Goal: Task Accomplishment & Management: Manage account settings

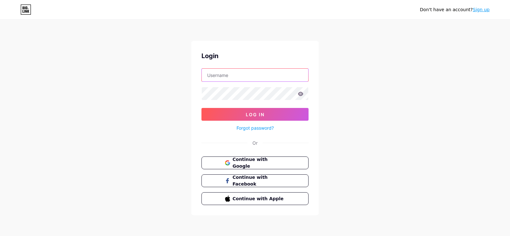
click at [245, 77] on input "text" at bounding box center [255, 75] width 107 height 13
type input "katadigitalhu"
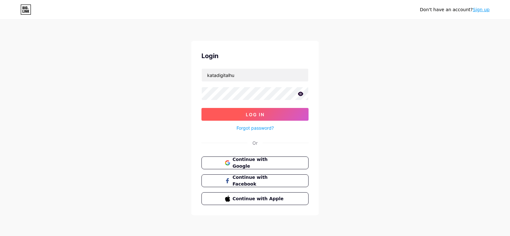
click at [269, 116] on button "Log In" at bounding box center [255, 114] width 107 height 13
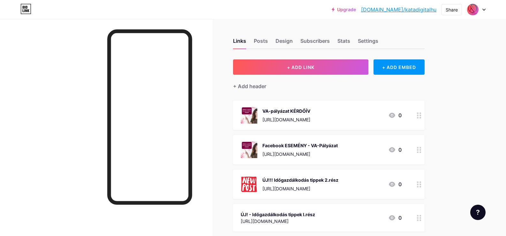
click at [419, 115] on icon at bounding box center [419, 115] width 4 height 6
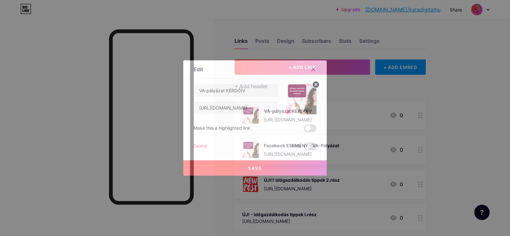
click at [201, 147] on div "Delete" at bounding box center [200, 146] width 13 height 8
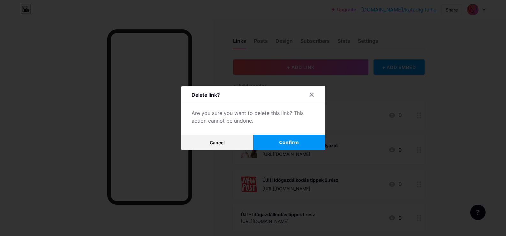
click at [291, 142] on span "Confirm" at bounding box center [289, 142] width 20 height 7
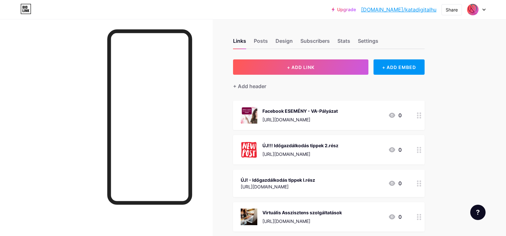
click at [420, 115] on icon at bounding box center [419, 115] width 4 height 6
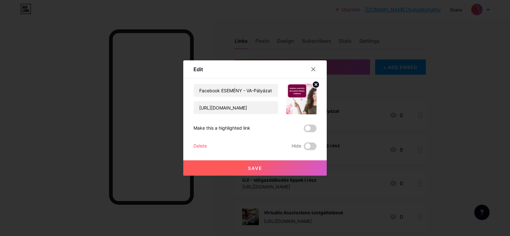
click at [256, 167] on span "Save" at bounding box center [255, 167] width 14 height 5
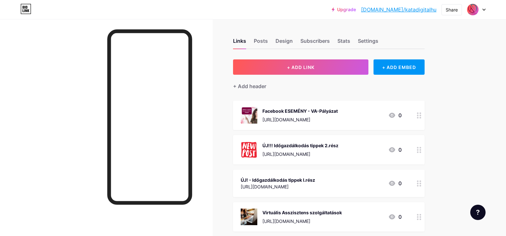
click at [356, 114] on div "Facebook ESEMÉNY - VA-Pályázat [URL][DOMAIN_NAME] 0" at bounding box center [321, 115] width 161 height 17
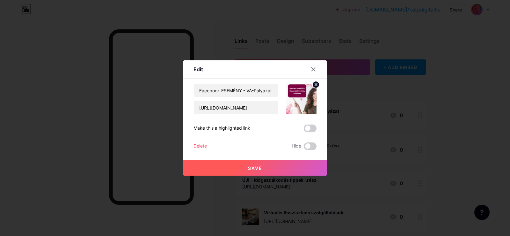
click at [198, 145] on div "Delete" at bounding box center [200, 146] width 13 height 8
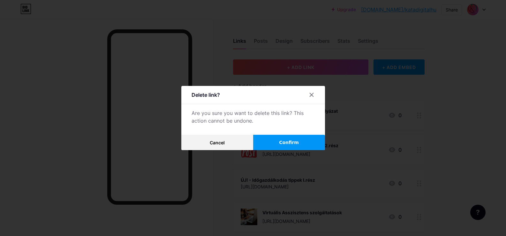
click at [285, 140] on span "Confirm" at bounding box center [289, 142] width 20 height 7
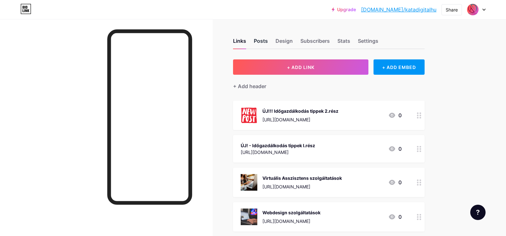
click at [261, 42] on div "Posts" at bounding box center [261, 42] width 14 height 11
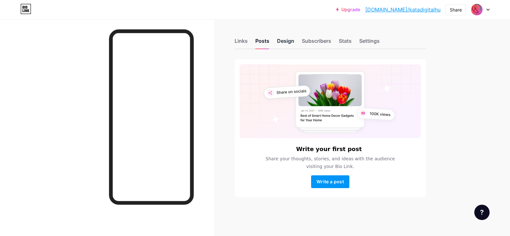
click at [279, 37] on div "Design" at bounding box center [285, 42] width 17 height 11
click at [314, 39] on div "Subscribers" at bounding box center [316, 42] width 29 height 11
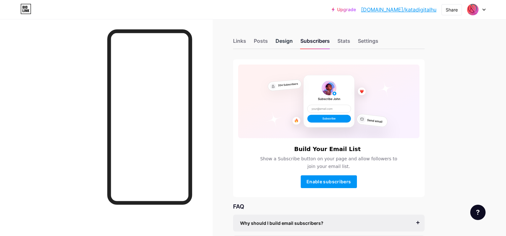
click at [288, 43] on div "Design" at bounding box center [283, 42] width 17 height 11
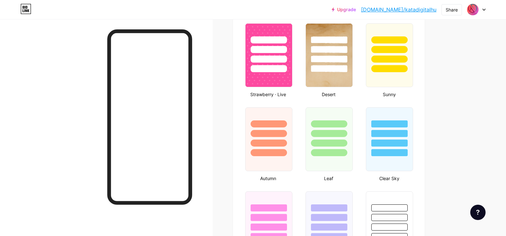
scroll to position [510, 0]
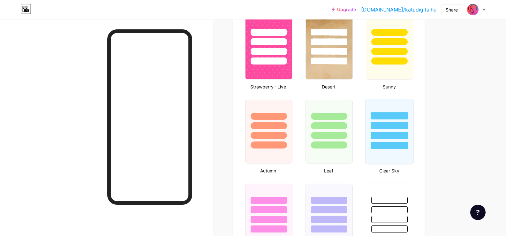
click at [394, 131] on div at bounding box center [389, 124] width 48 height 50
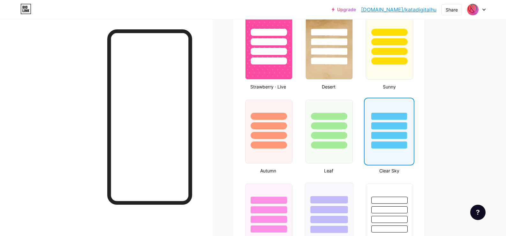
click at [330, 204] on div at bounding box center [329, 208] width 48 height 50
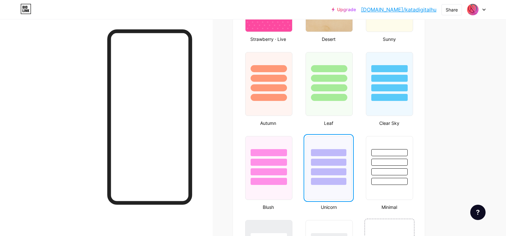
scroll to position [638, 0]
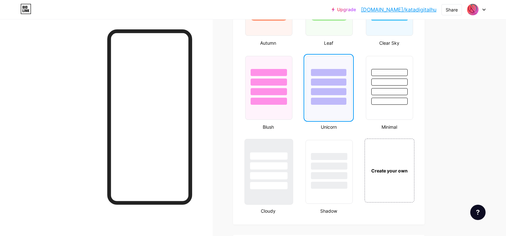
click at [277, 168] on div at bounding box center [268, 165] width 37 height 7
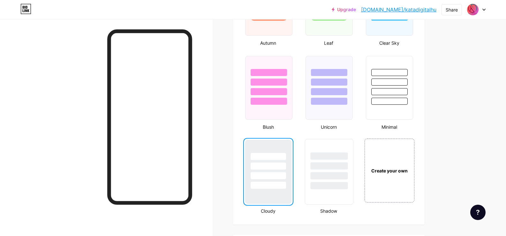
click at [318, 162] on div at bounding box center [328, 165] width 37 height 7
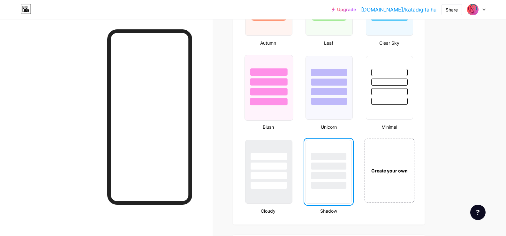
click at [281, 97] on div at bounding box center [268, 80] width 48 height 50
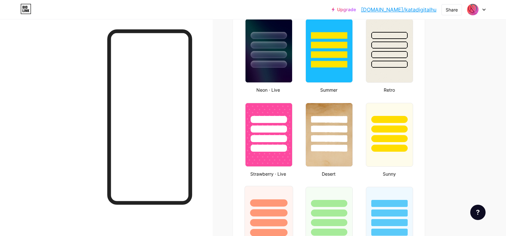
scroll to position [415, 0]
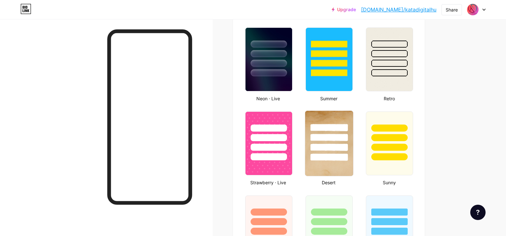
click at [340, 114] on div at bounding box center [329, 136] width 48 height 50
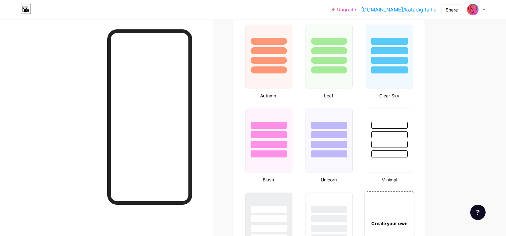
scroll to position [638, 0]
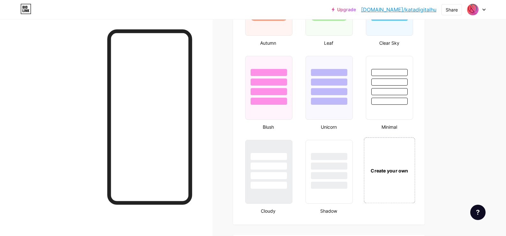
click at [402, 166] on div "Create your own" at bounding box center [389, 170] width 51 height 66
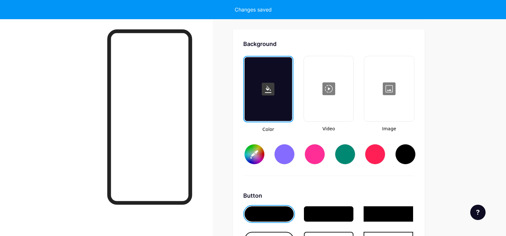
scroll to position [847, 0]
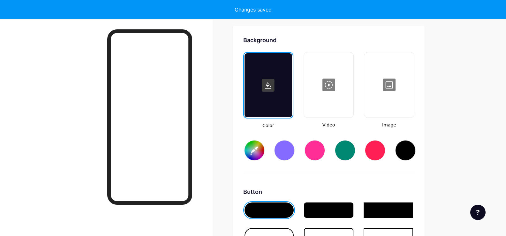
type input "#ffffff"
type input "#000000"
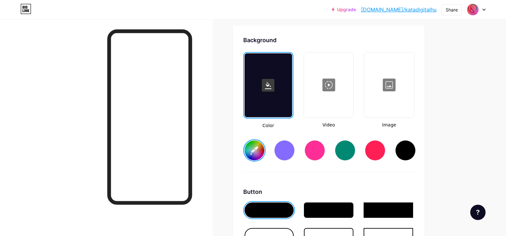
click at [345, 151] on div at bounding box center [345, 150] width 20 height 20
click at [261, 151] on input "#008873" at bounding box center [254, 150] width 20 height 20
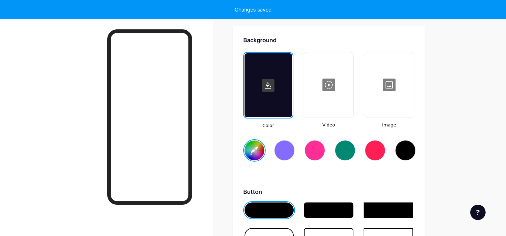
type input "#ffffff"
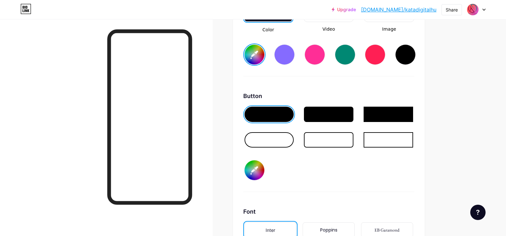
click at [253, 167] on input "#000000" at bounding box center [254, 170] width 20 height 20
click at [395, 180] on div "Button #000000" at bounding box center [328, 142] width 171 height 100
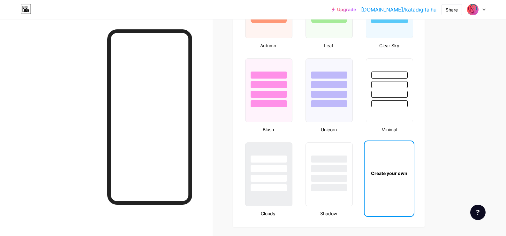
scroll to position [624, 0]
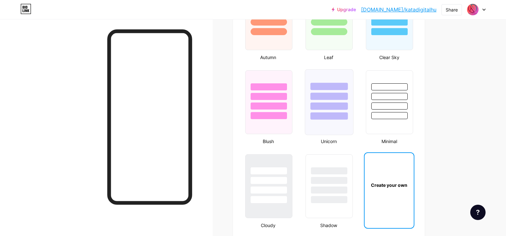
click at [334, 112] on div at bounding box center [328, 115] width 37 height 7
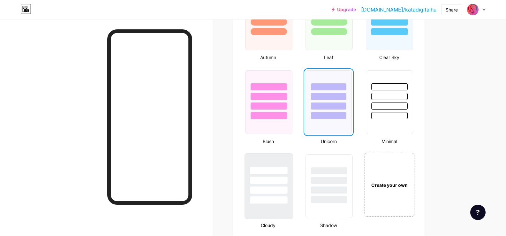
click at [292, 169] on div at bounding box center [268, 178] width 48 height 50
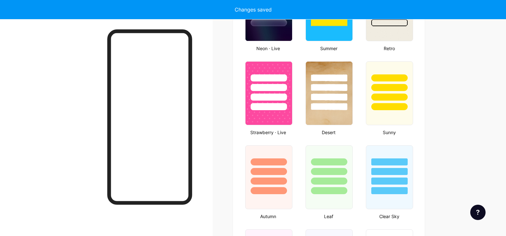
scroll to position [464, 0]
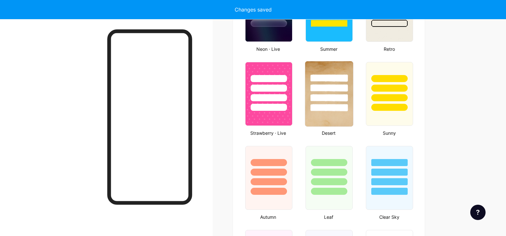
click at [328, 106] on div at bounding box center [328, 107] width 37 height 7
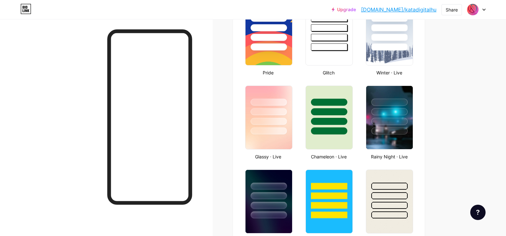
scroll to position [241, 0]
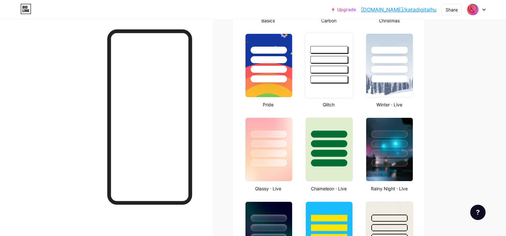
click at [325, 72] on div at bounding box center [328, 69] width 37 height 7
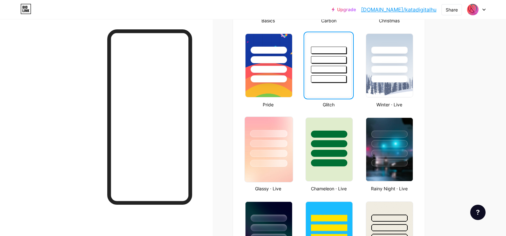
click at [286, 162] on div at bounding box center [268, 162] width 37 height 7
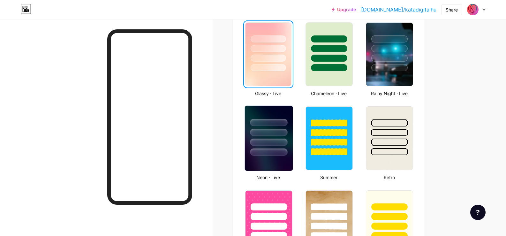
scroll to position [337, 0]
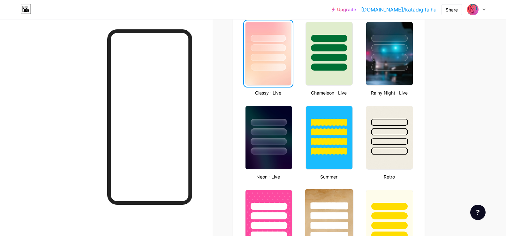
click at [331, 199] on div at bounding box center [329, 214] width 48 height 50
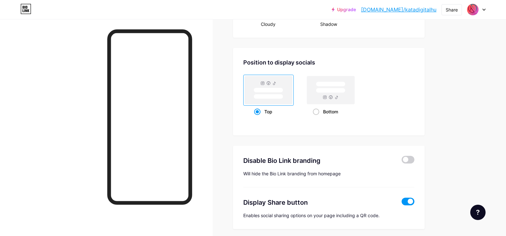
scroll to position [850, 0]
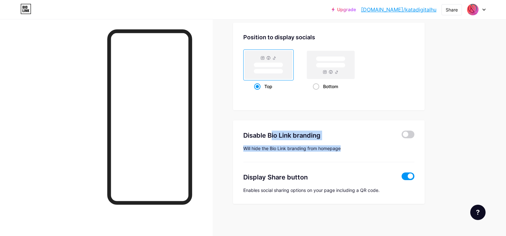
drag, startPoint x: 354, startPoint y: 152, endPoint x: 240, endPoint y: 128, distance: 116.6
click at [240, 128] on div "Disable Bio Link branding Will hide the Bio Link branding from homepage Display…" at bounding box center [328, 162] width 191 height 84
copy div "Disable Bio Link branding Will hide the Bio Link branding from homepage"
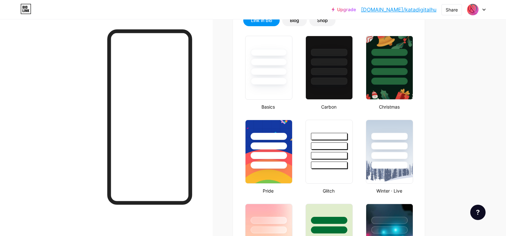
scroll to position [148, 0]
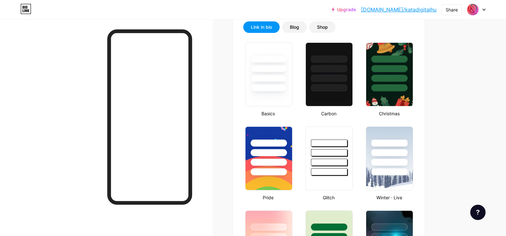
click at [412, 10] on link "[DOMAIN_NAME]/katadigitalhu" at bounding box center [398, 10] width 75 height 8
click at [483, 5] on div at bounding box center [476, 9] width 19 height 11
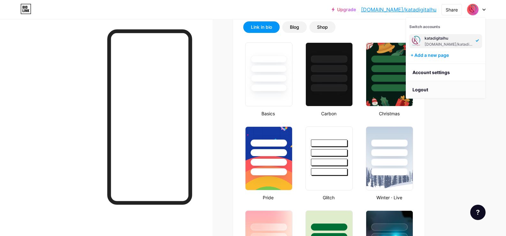
click at [427, 90] on li "Logout" at bounding box center [445, 89] width 79 height 17
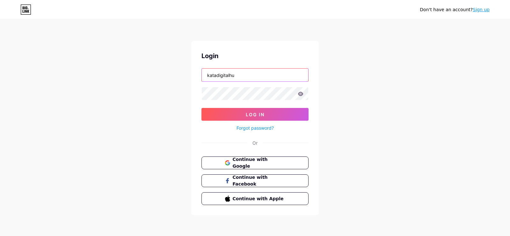
click at [240, 72] on input "katadigitalhu" at bounding box center [255, 75] width 107 height 13
drag, startPoint x: 229, startPoint y: 70, endPoint x: 162, endPoint y: 63, distance: 66.7
click at [162, 63] on div "Don't have an account? Sign up Login katadigitalhu Log In Forgot password? Or C…" at bounding box center [255, 117] width 510 height 235
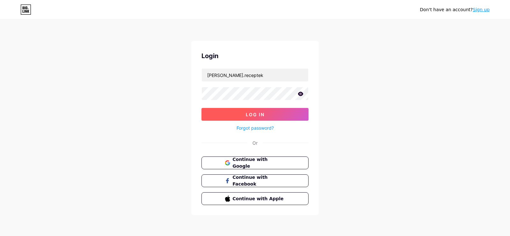
click at [241, 112] on button "Log In" at bounding box center [255, 114] width 107 height 13
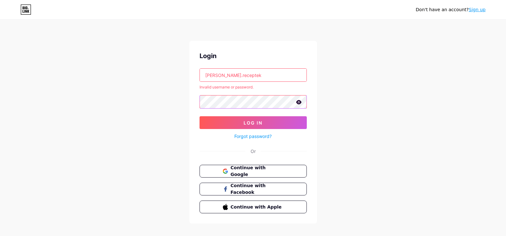
click at [148, 115] on div "Don't have an account? Sign up Login kate.receptek Invalid username or password…" at bounding box center [253, 122] width 506 height 244
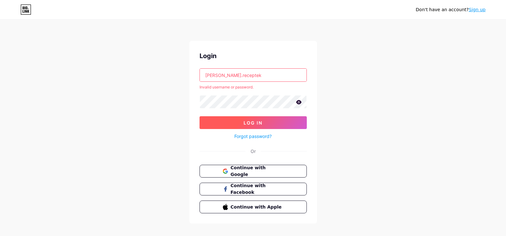
click at [204, 119] on button "Log In" at bounding box center [252, 122] width 107 height 13
click at [297, 101] on icon at bounding box center [298, 102] width 5 height 4
click at [241, 120] on button "Log In" at bounding box center [252, 122] width 107 height 13
click at [182, 211] on div "Don't have an account? Sign up Login kate.receptek Invalid username or password…" at bounding box center [253, 122] width 506 height 244
drag, startPoint x: 213, startPoint y: 75, endPoint x: 278, endPoint y: 76, distance: 64.8
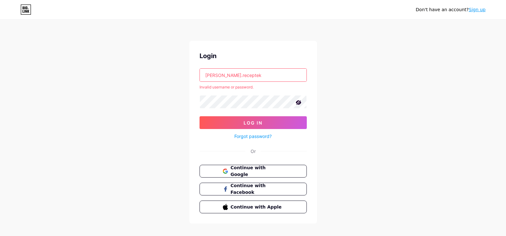
click at [278, 76] on input "[PERSON_NAME].receptek" at bounding box center [253, 75] width 107 height 13
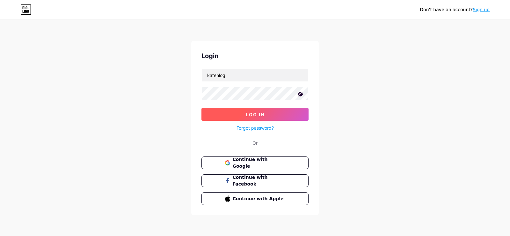
click at [266, 114] on button "Log In" at bounding box center [255, 114] width 107 height 13
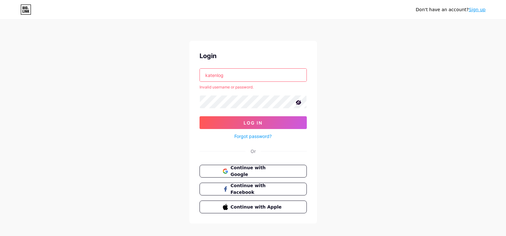
click at [215, 75] on input "katenlog" at bounding box center [253, 75] width 107 height 13
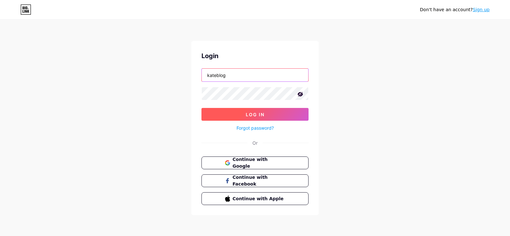
type input "kateblog"
click at [243, 113] on button "Log In" at bounding box center [255, 114] width 107 height 13
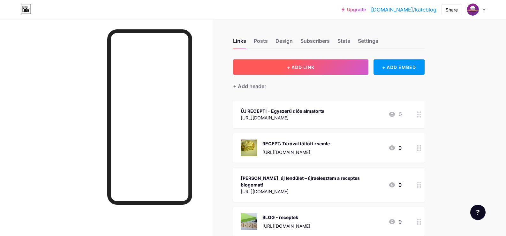
click at [293, 67] on span "+ ADD LINK" at bounding box center [300, 66] width 27 height 5
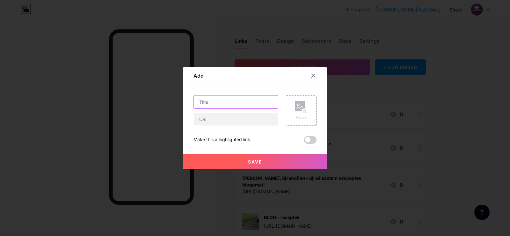
click at [201, 100] on input "text" at bounding box center [236, 101] width 84 height 13
type input "Vállalkozó nőknek és anyáknak"
drag, startPoint x: 214, startPoint y: 118, endPoint x: 212, endPoint y: 113, distance: 5.4
click at [214, 118] on input "text" at bounding box center [236, 119] width 84 height 13
click at [257, 121] on input "[URL][DOMAIN_NAME]" at bounding box center [236, 119] width 84 height 13
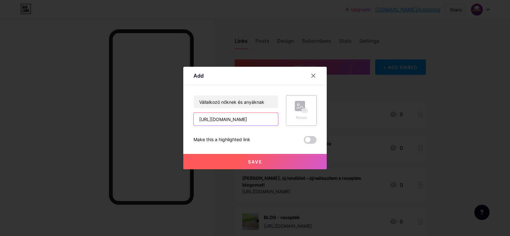
scroll to position [0, 85]
drag, startPoint x: 257, startPoint y: 120, endPoint x: 296, endPoint y: 119, distance: 38.9
click at [295, 119] on div "Vállalkozó nőknek és anyáknak [URL][DOMAIN_NAME] Picture" at bounding box center [255, 110] width 123 height 31
type input "[URL][DOMAIN_NAME]"
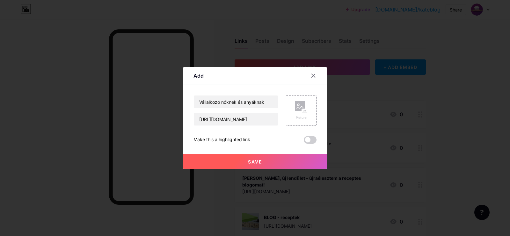
click at [186, 130] on div "Add Content YouTube Play YouTube video without leaving your page. ADD Vimeo Pla…" at bounding box center [255, 118] width 144 height 102
click at [296, 111] on rect at bounding box center [300, 106] width 10 height 10
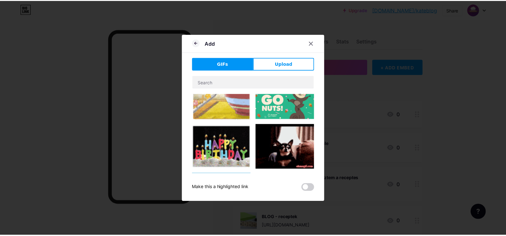
scroll to position [128, 0]
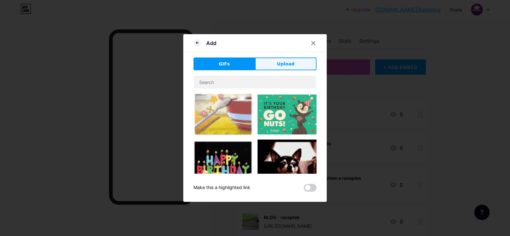
click at [291, 64] on span "Upload" at bounding box center [286, 64] width 18 height 7
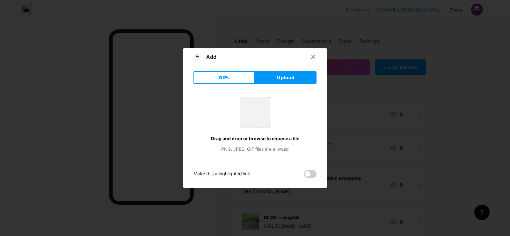
click at [254, 109] on input "file" at bounding box center [255, 112] width 30 height 30
type input "C:\fakepath\KD_logo.csak.png"
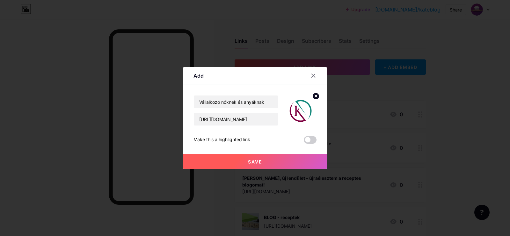
click at [254, 160] on span "Save" at bounding box center [255, 161] width 14 height 5
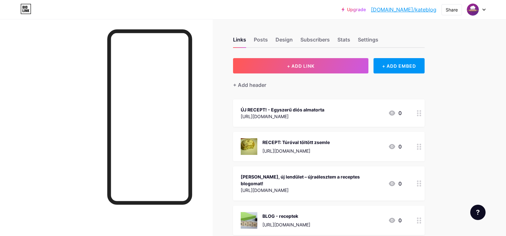
scroll to position [0, 0]
